Goal: Task Accomplishment & Management: Manage account settings

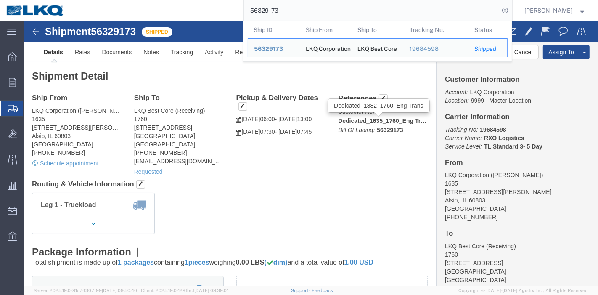
drag, startPoint x: 205, startPoint y: 13, endPoint x: 63, endPoint y: 16, distance: 142.5
click at [63, 16] on nav "56329173 Ship ID Ship From Ship To Tracking Nu. Status Ship ID 56329173 Ship Fr…" at bounding box center [302, 10] width 592 height 21
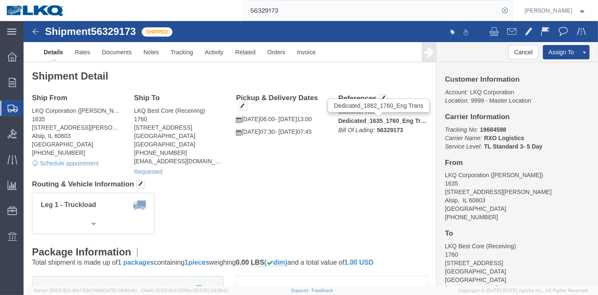
paste input "644885"
type input "56644885"
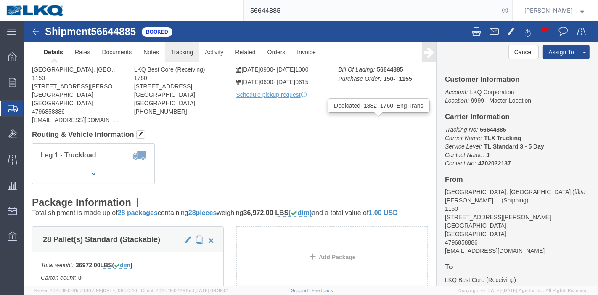
click link "Tracking"
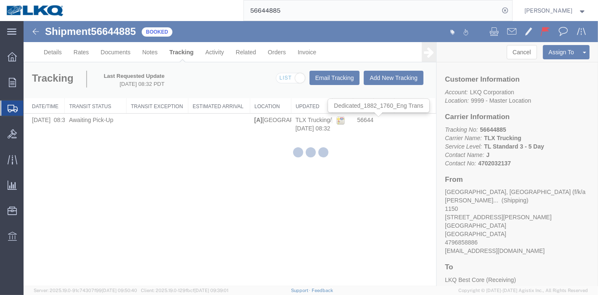
click at [406, 78] on div at bounding box center [311, 153] width 574 height 265
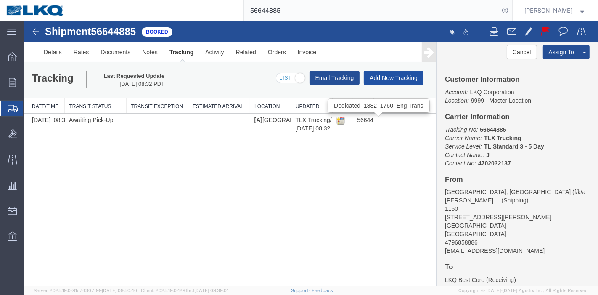
click at [380, 75] on button "Add New Tracking" at bounding box center [393, 78] width 60 height 14
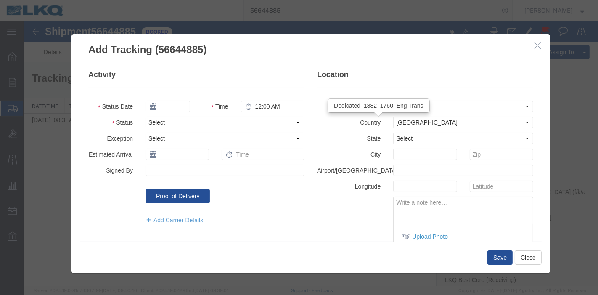
type input "09/16/2025"
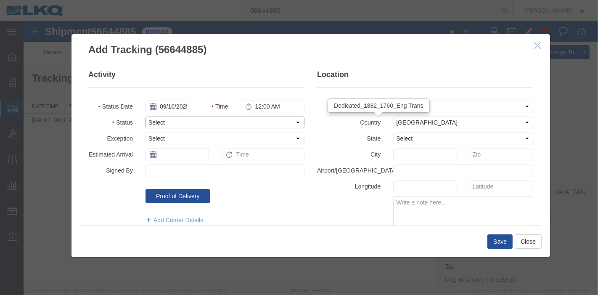
click at [153, 121] on select "Select Arrival Notice Available Arrival Notice Imported Arrive at Delivery Loca…" at bounding box center [224, 122] width 159 height 12
select select "DELIVRED"
click at [145, 116] on select "Select Arrival Notice Available Arrival Notice Imported Arrive at Delivery Loca…" at bounding box center [224, 122] width 159 height 12
click at [496, 238] on button "Save" at bounding box center [499, 241] width 25 height 14
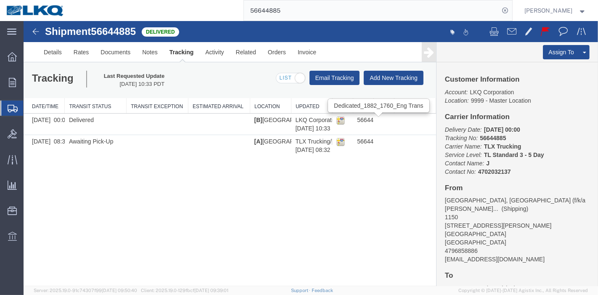
drag, startPoint x: 226, startPoint y: 39, endPoint x: 105, endPoint y: 30, distance: 121.8
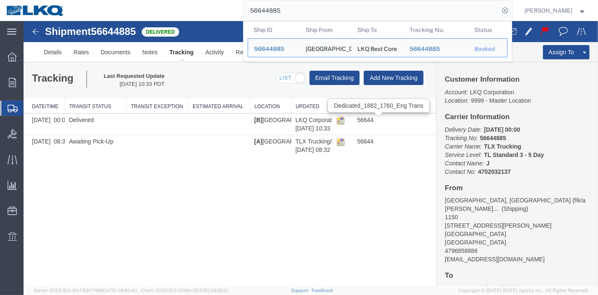
paste input "736240"
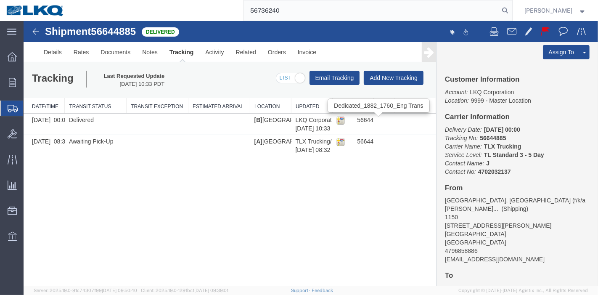
type input "56736240"
